Goal: Information Seeking & Learning: Learn about a topic

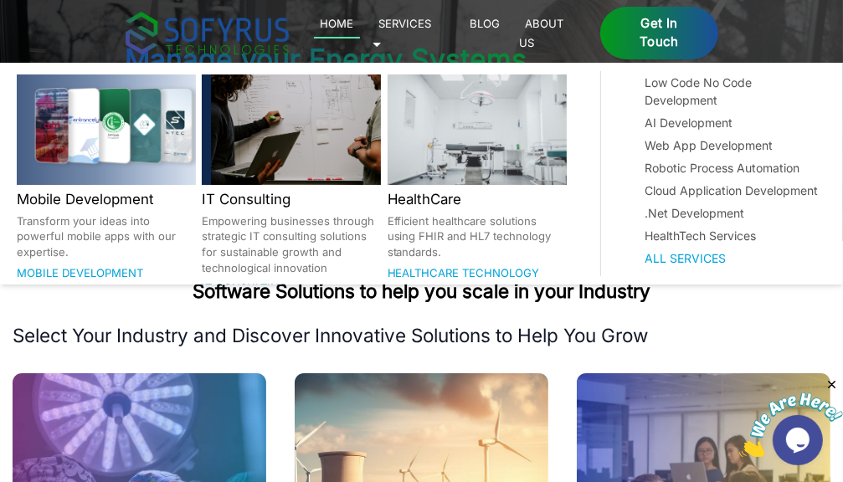
click at [432, 28] on link "Services 🞃" at bounding box center [402, 32] width 59 height 39
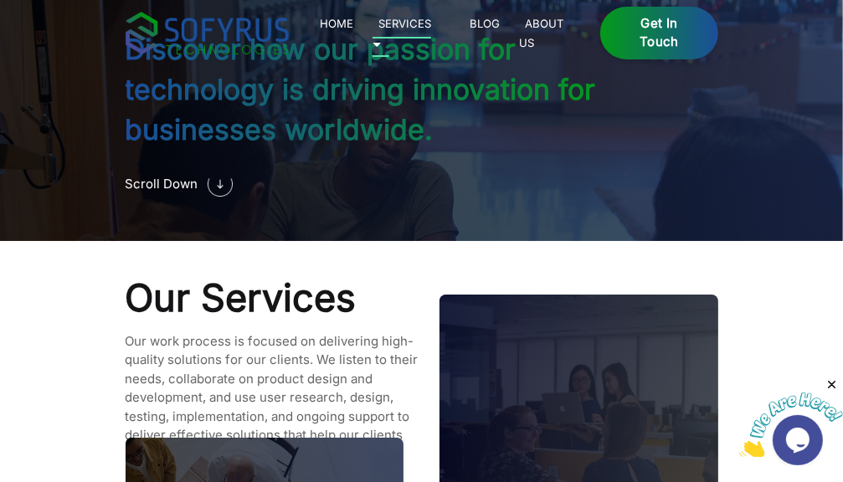
scroll to position [1377, 0]
